Goal: Information Seeking & Learning: Find specific page/section

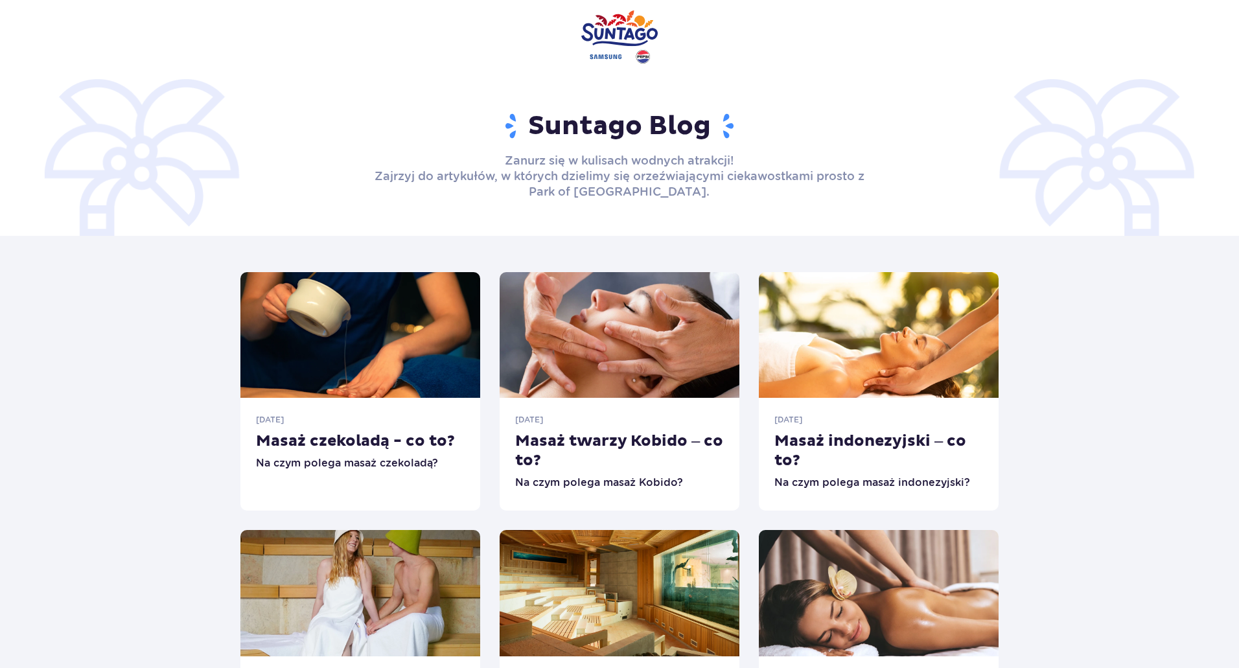
click at [608, 35] on img at bounding box center [619, 37] width 76 height 74
click at [619, 32] on img at bounding box center [619, 37] width 76 height 74
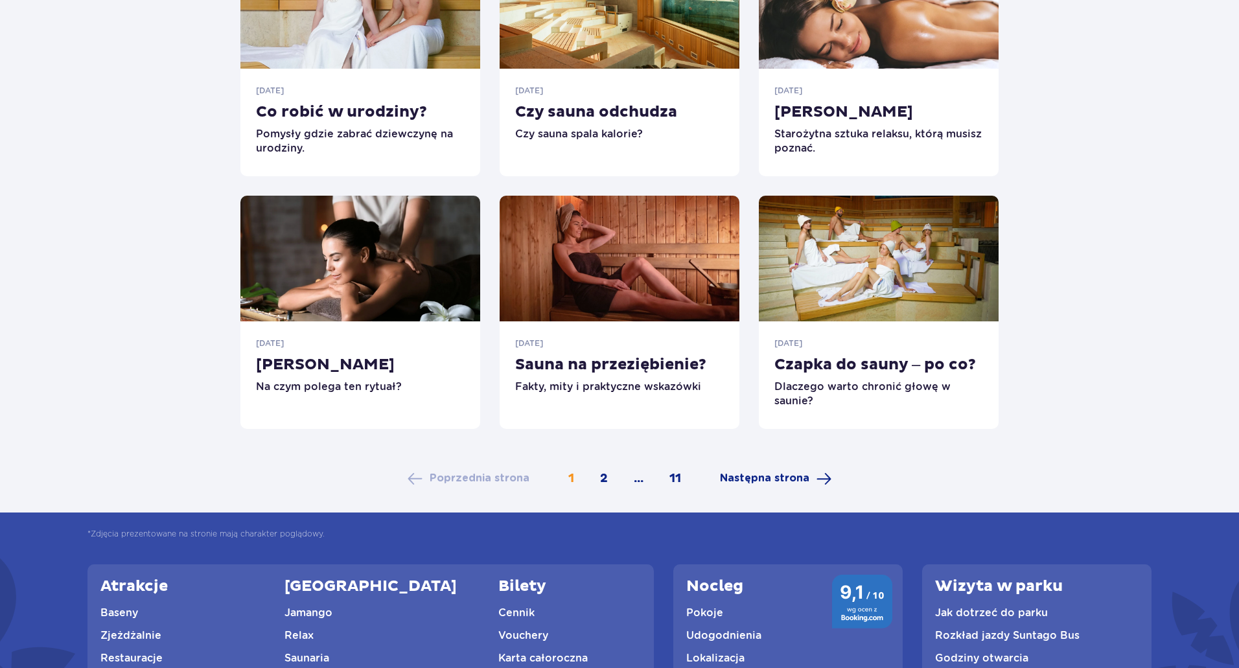
scroll to position [835, 0]
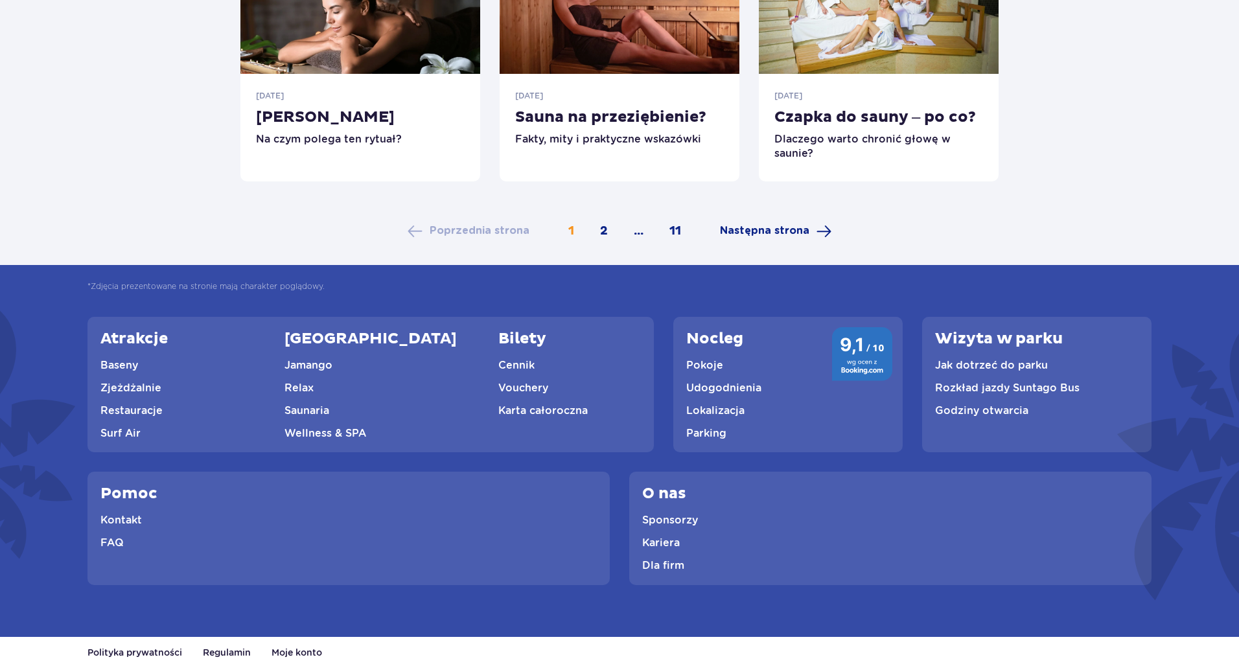
click at [498, 361] on link "Cennik" at bounding box center [516, 365] width 36 height 12
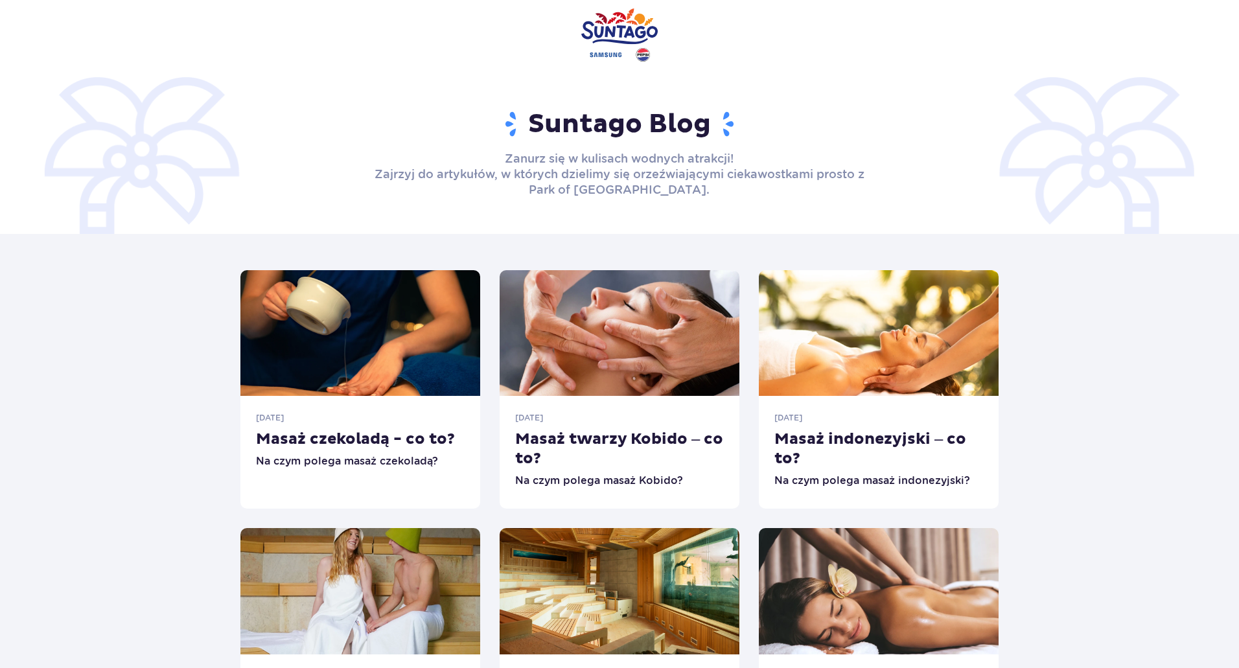
scroll to position [0, 0]
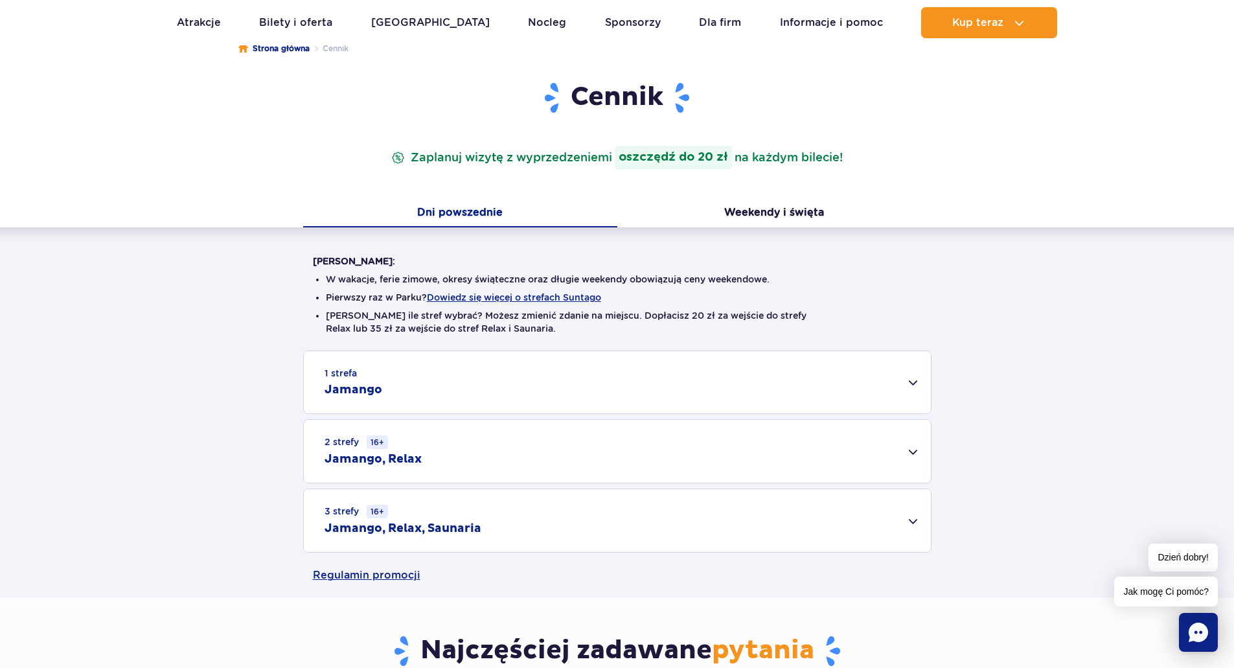
scroll to position [130, 0]
click at [469, 384] on div "1 strefa Jamango" at bounding box center [617, 382] width 627 height 62
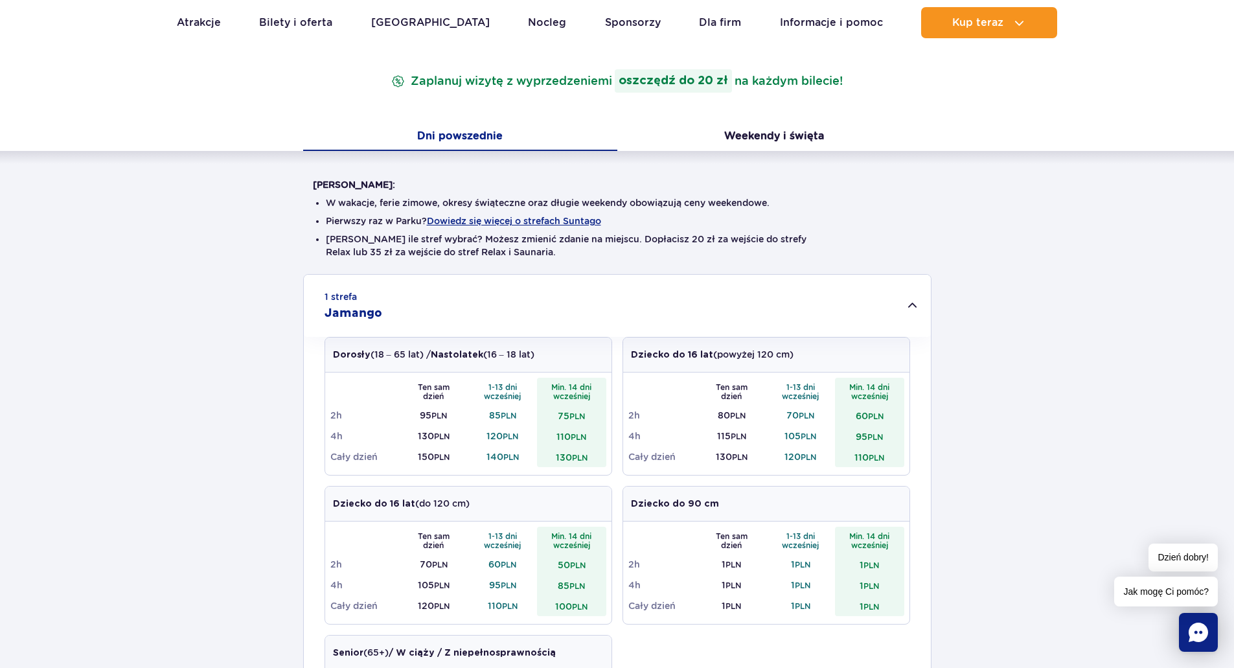
scroll to position [0, 0]
